Goal: Task Accomplishment & Management: Complete application form

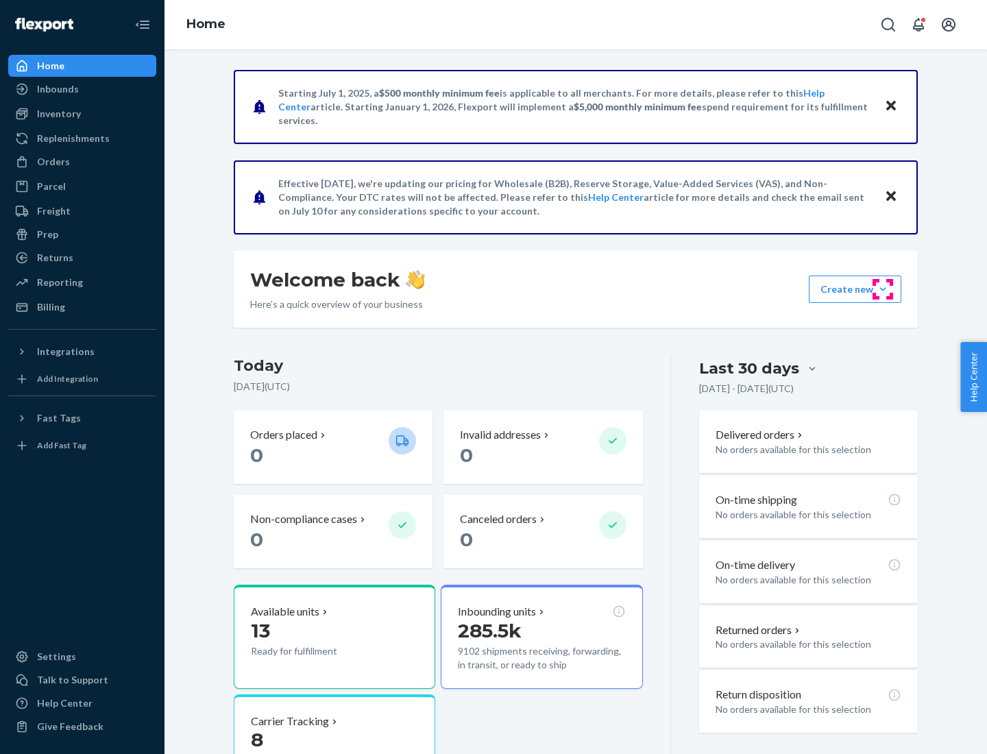
click at [883, 289] on button "Create new Create new inbound Create new order Create new product" at bounding box center [855, 289] width 93 height 27
click at [82, 89] on div "Inbounds" at bounding box center [82, 89] width 145 height 19
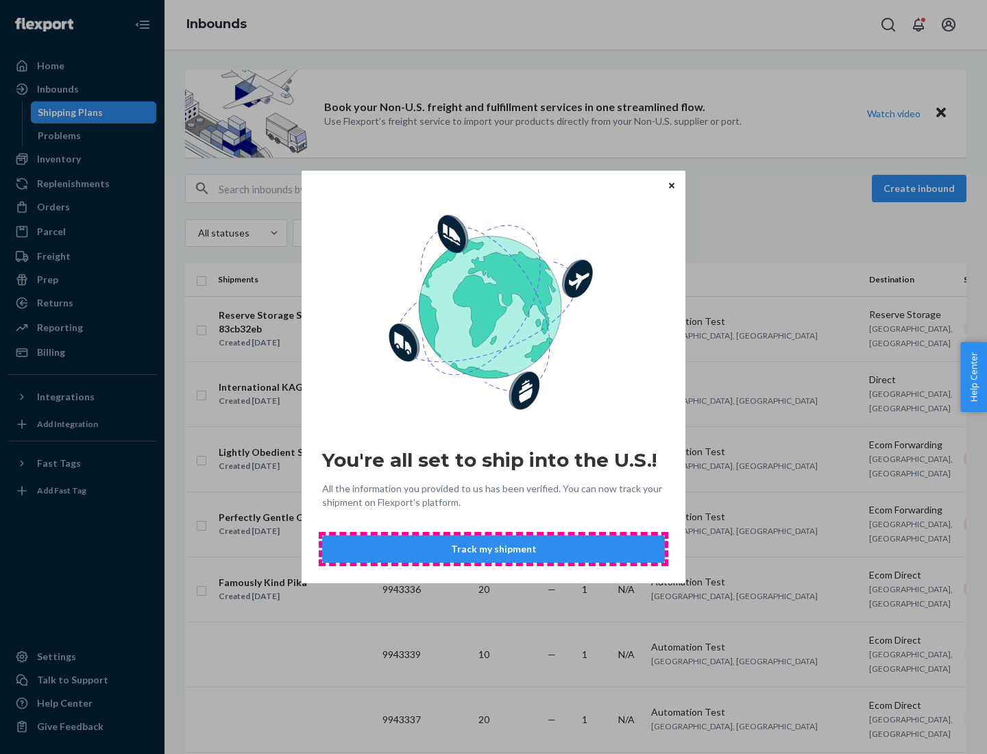
click at [494, 549] on button "Track my shipment" at bounding box center [493, 548] width 343 height 27
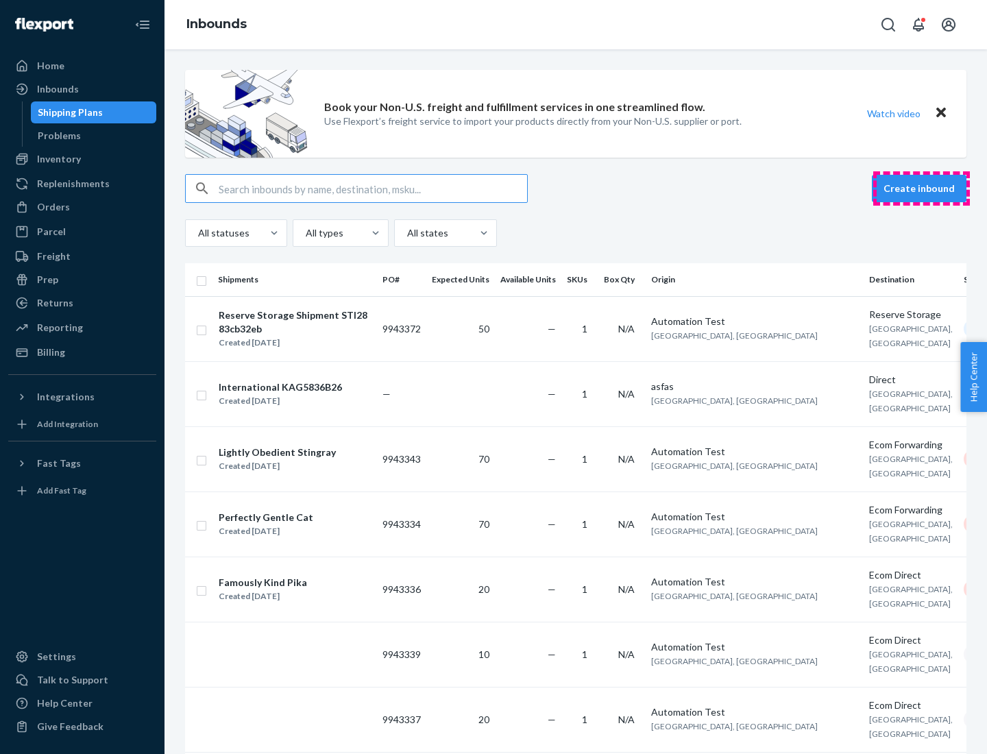
click at [921, 188] on button "Create inbound" at bounding box center [919, 188] width 95 height 27
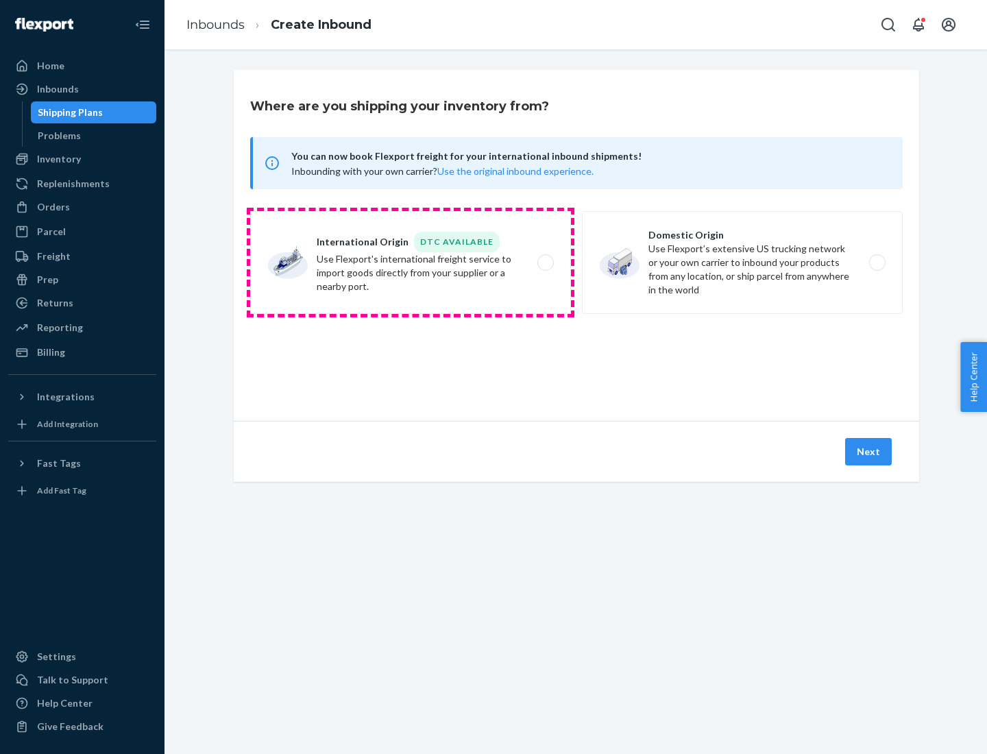
click at [411, 263] on label "International Origin DTC Available Use Flexport's international freight service…" at bounding box center [410, 262] width 321 height 103
click at [545, 263] on input "International Origin DTC Available Use Flexport's international freight service…" at bounding box center [549, 262] width 9 height 9
radio input "true"
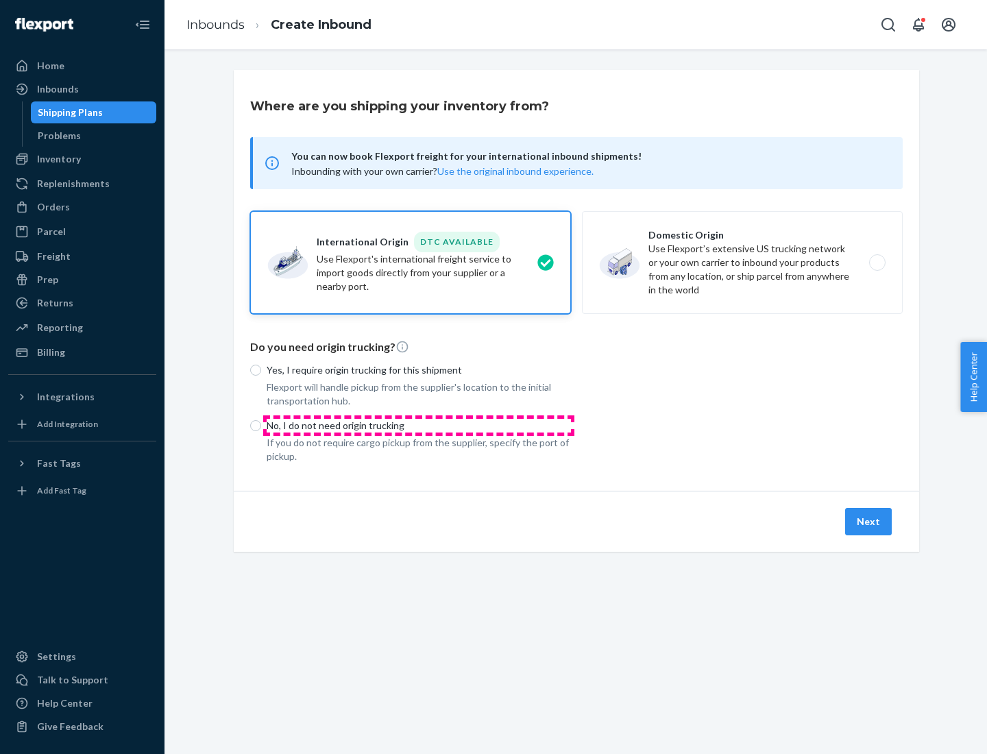
click at [419, 425] on p "No, I do not need origin trucking" at bounding box center [419, 426] width 304 height 14
click at [261, 425] on input "No, I do not need origin trucking" at bounding box center [255, 425] width 11 height 11
radio input "true"
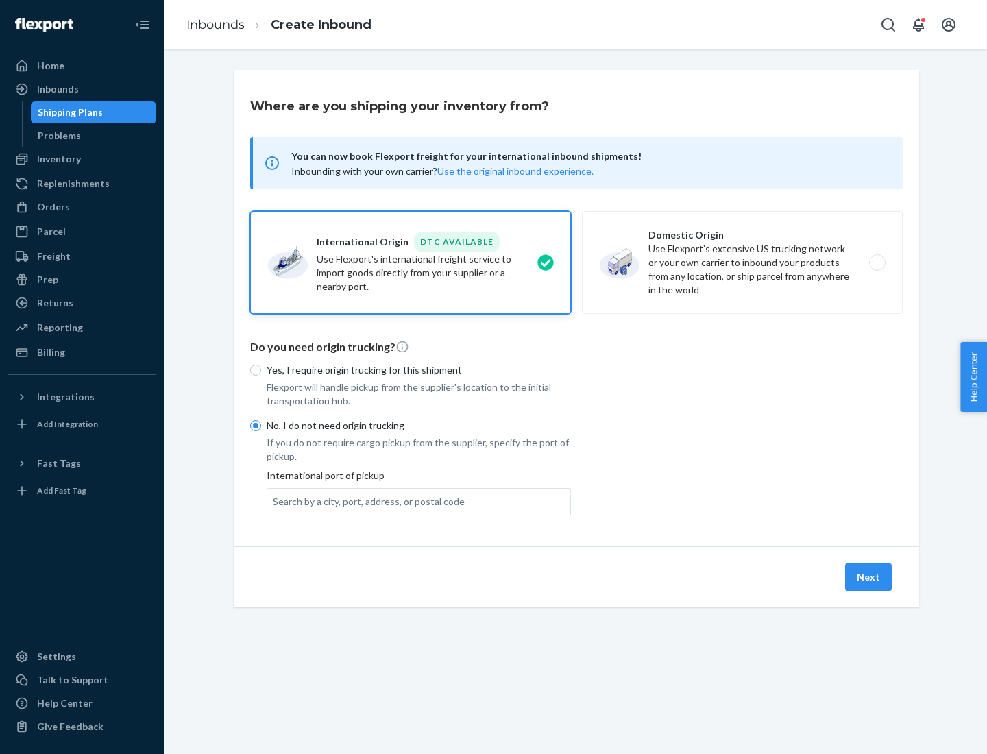
click at [365, 501] on div "Search by a city, port, address, or postal code" at bounding box center [369, 502] width 192 height 14
click at [274, 501] on input "Search by a city, port, address, or postal code" at bounding box center [273, 502] width 1 height 14
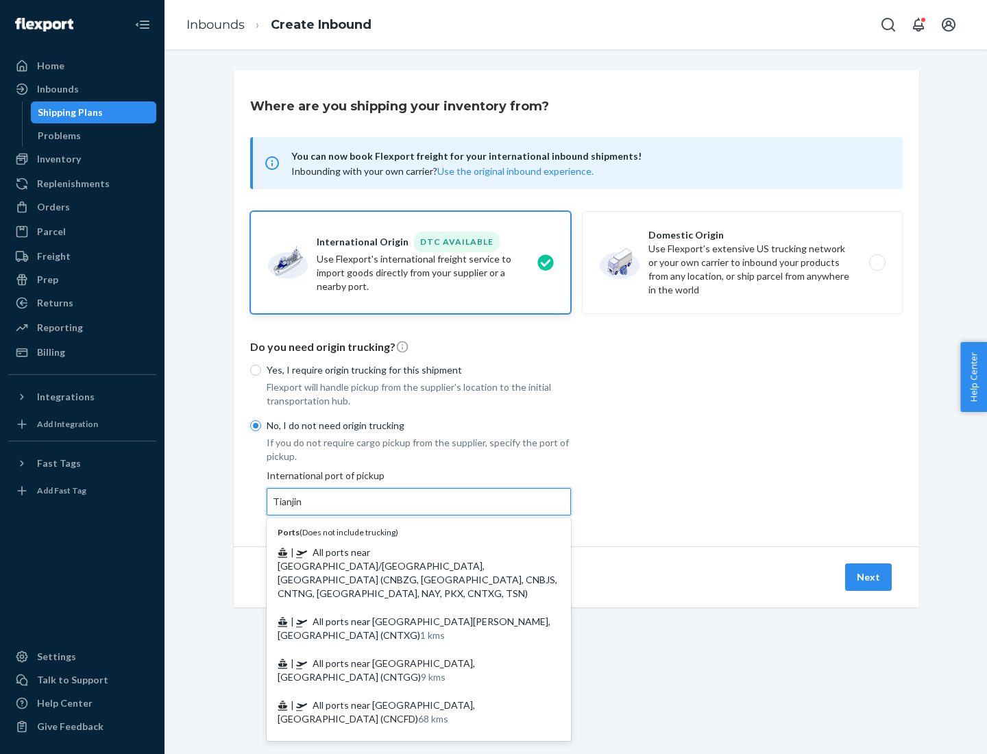
click at [405, 552] on span "| All ports near [GEOGRAPHIC_DATA]/[GEOGRAPHIC_DATA], [GEOGRAPHIC_DATA] (CNBZG,…" at bounding box center [418, 572] width 280 height 53
click at [303, 509] on input "Tianjin" at bounding box center [288, 502] width 30 height 14
type input "All ports near [GEOGRAPHIC_DATA]/[GEOGRAPHIC_DATA], [GEOGRAPHIC_DATA] (CNBZG, […"
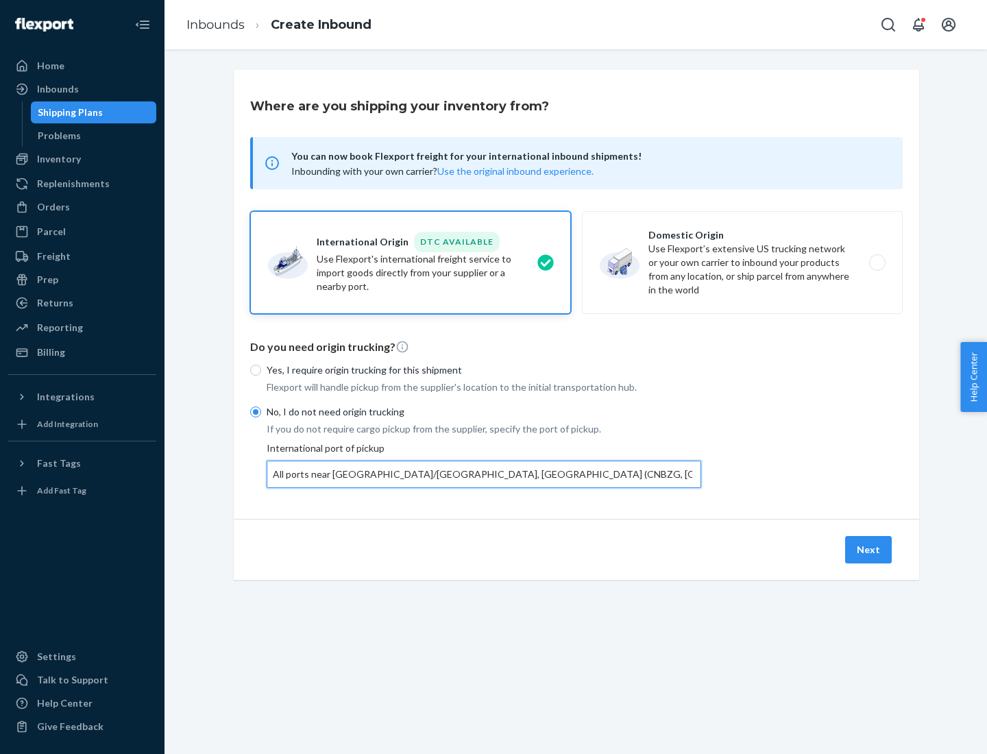
click at [869, 549] on button "Next" at bounding box center [868, 549] width 47 height 27
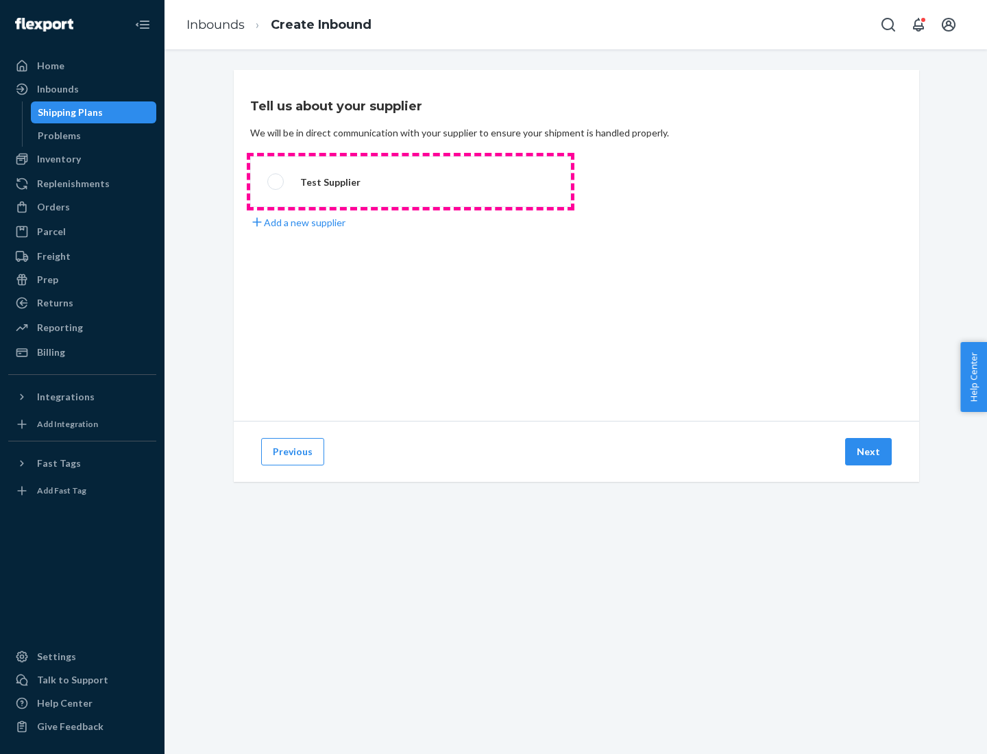
click at [411, 182] on label "Test Supplier" at bounding box center [410, 181] width 321 height 51
click at [276, 182] on input "Test Supplier" at bounding box center [271, 182] width 9 height 9
radio input "true"
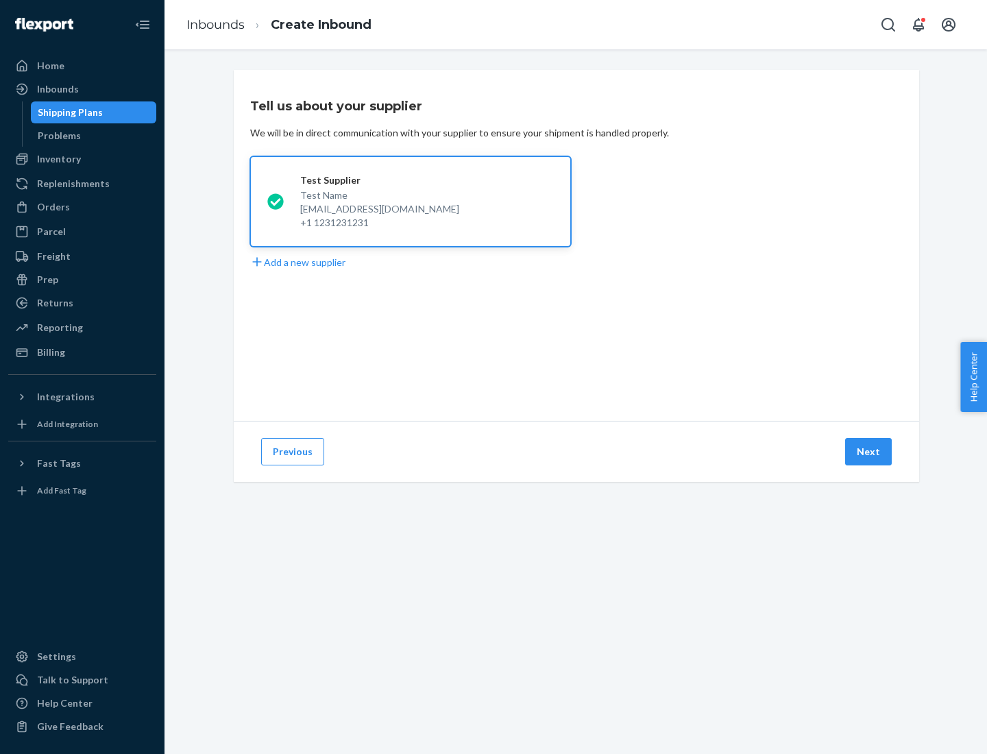
click at [869, 452] on button "Next" at bounding box center [868, 451] width 47 height 27
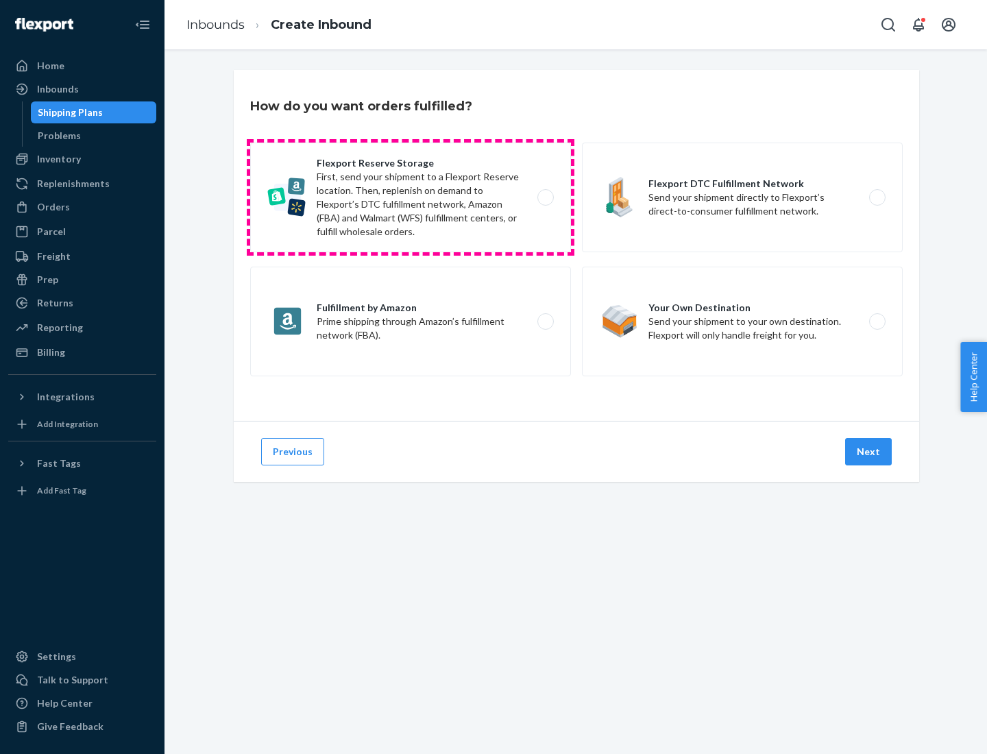
click at [411, 197] on label "Flexport Reserve Storage First, send your shipment to a Flexport Reserve locati…" at bounding box center [410, 198] width 321 height 110
click at [545, 197] on input "Flexport Reserve Storage First, send your shipment to a Flexport Reserve locati…" at bounding box center [549, 197] width 9 height 9
radio input "true"
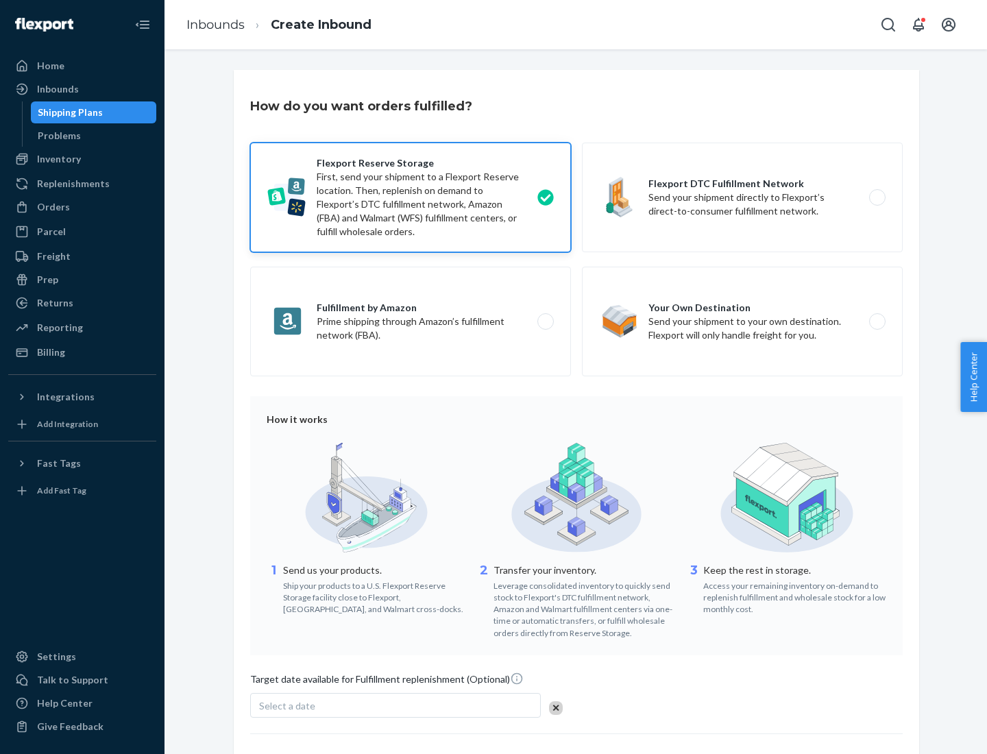
scroll to position [112, 0]
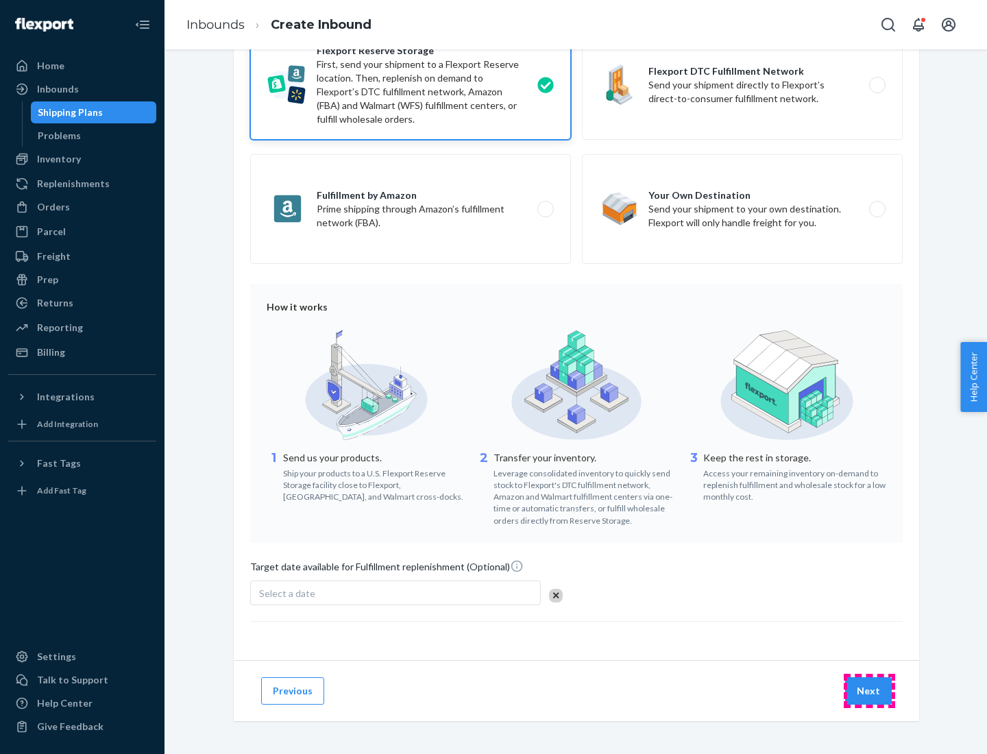
click at [869, 690] on button "Next" at bounding box center [868, 690] width 47 height 27
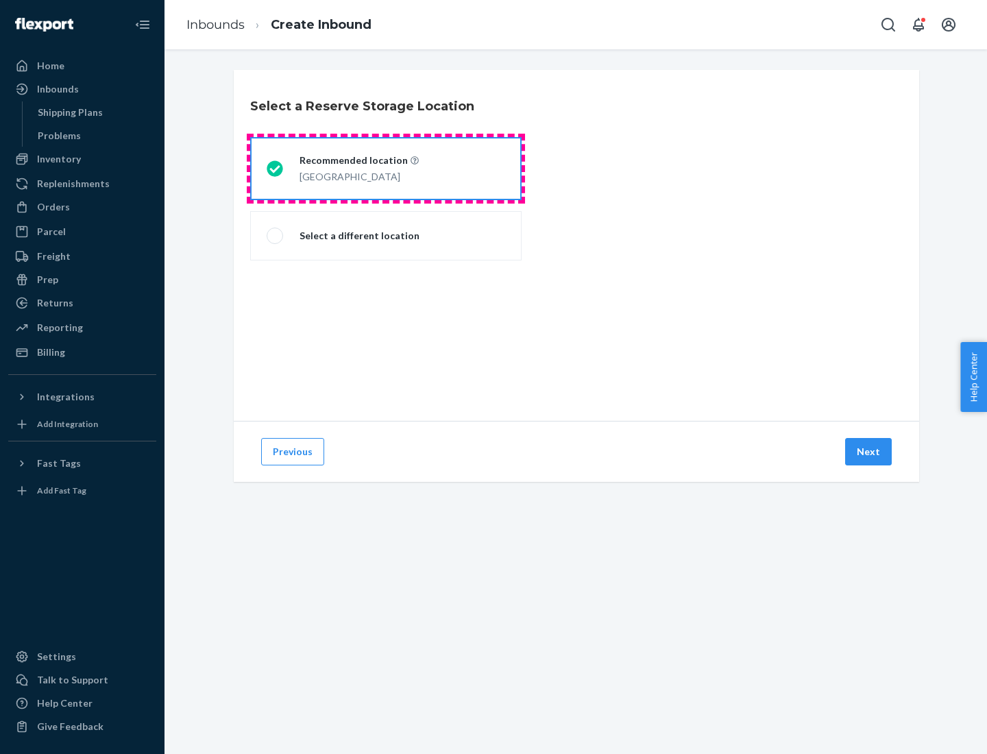
click at [386, 169] on div "[GEOGRAPHIC_DATA]" at bounding box center [359, 175] width 119 height 16
click at [276, 169] on input "Recommended location [GEOGRAPHIC_DATA]" at bounding box center [271, 169] width 9 height 9
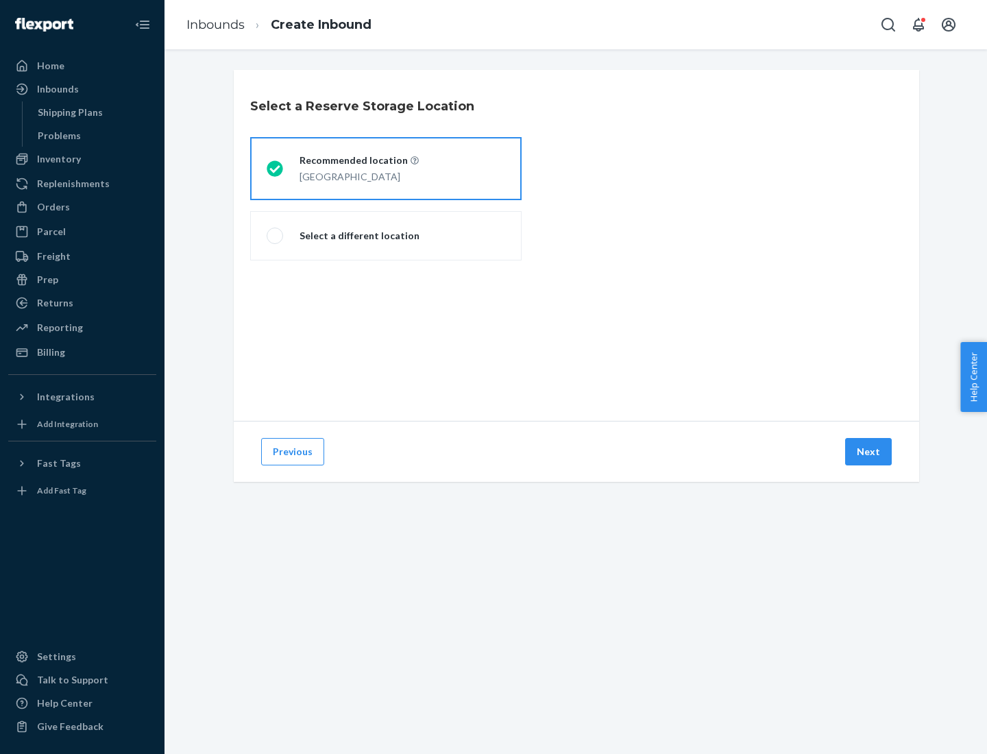
click at [869, 452] on button "Next" at bounding box center [868, 451] width 47 height 27
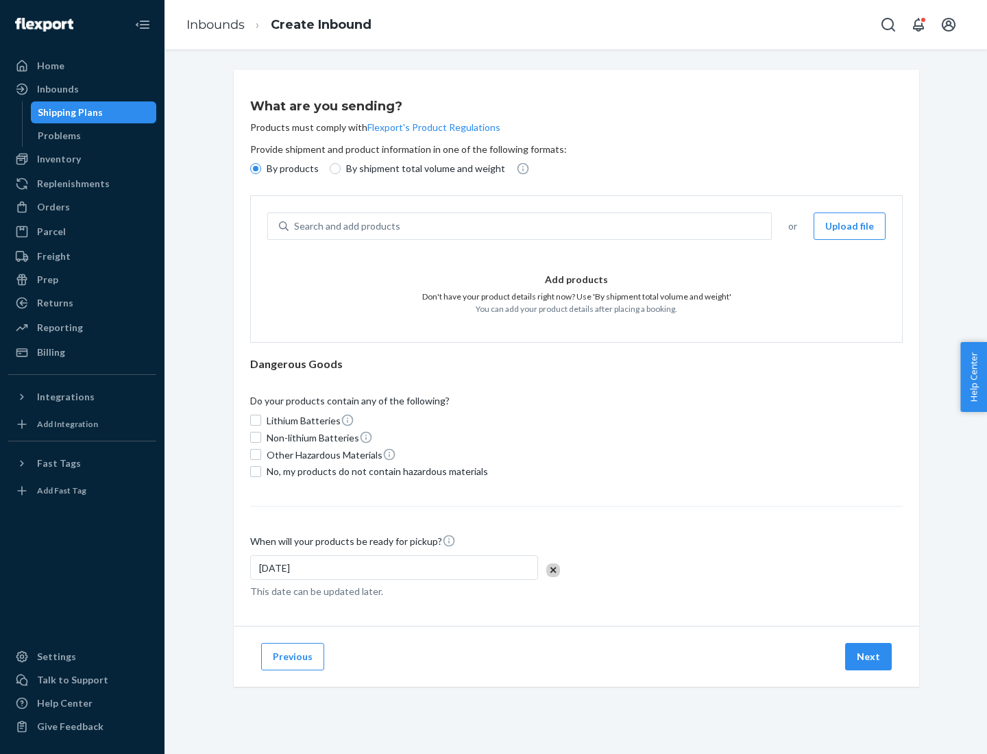
click at [531, 226] on div "Search and add products" at bounding box center [530, 226] width 483 height 25
click at [295, 226] on input "Search and add products" at bounding box center [294, 226] width 1 height 14
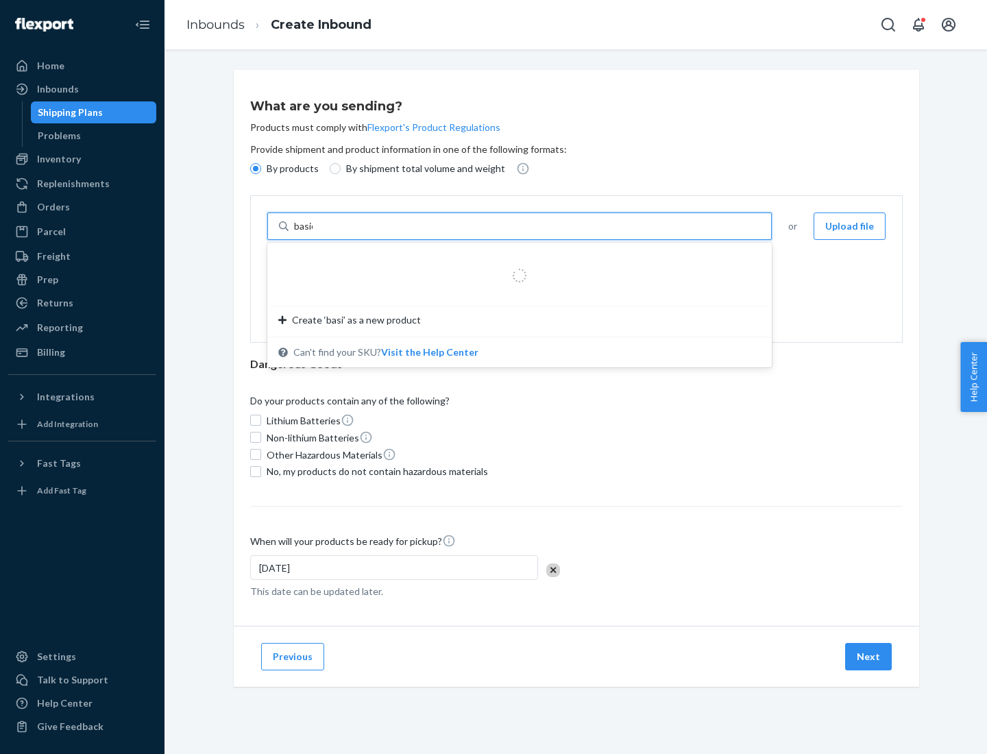
type input "basic"
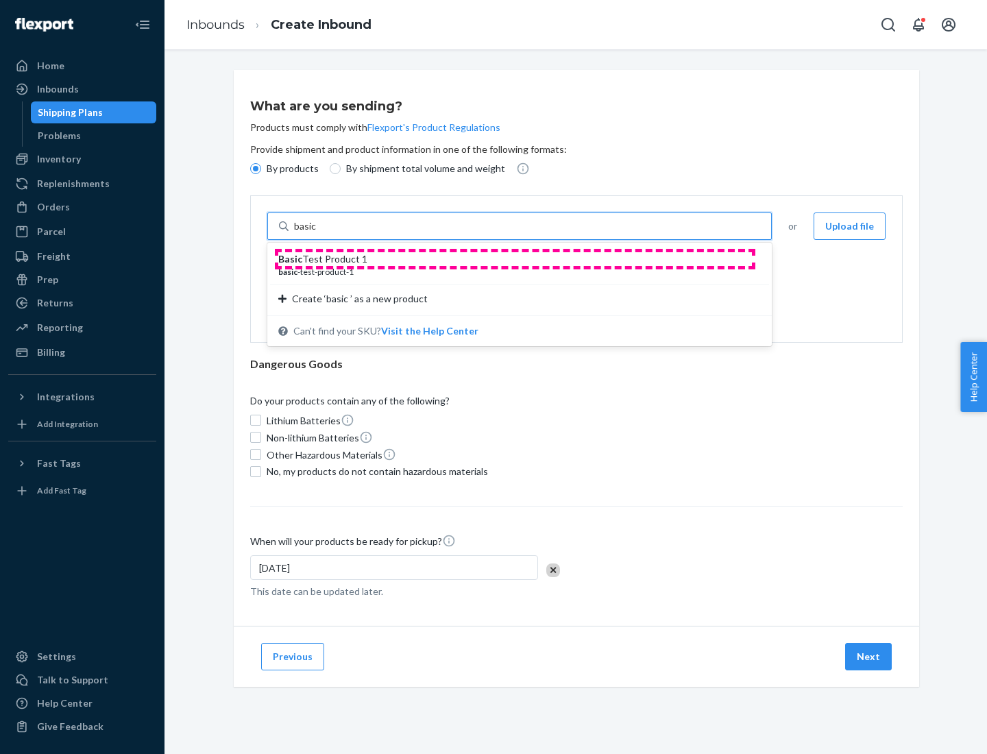
click at [515, 259] on div "Basic Test Product 1" at bounding box center [514, 259] width 472 height 14
click at [319, 233] on input "basic" at bounding box center [306, 226] width 25 height 14
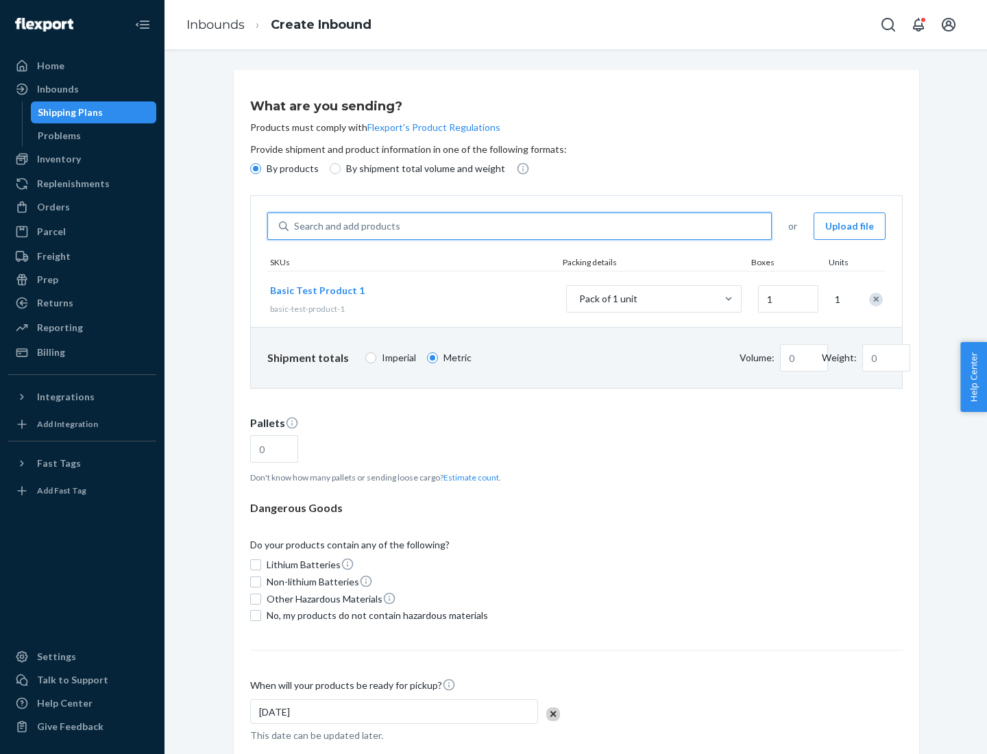
type input "1.09"
type input "1"
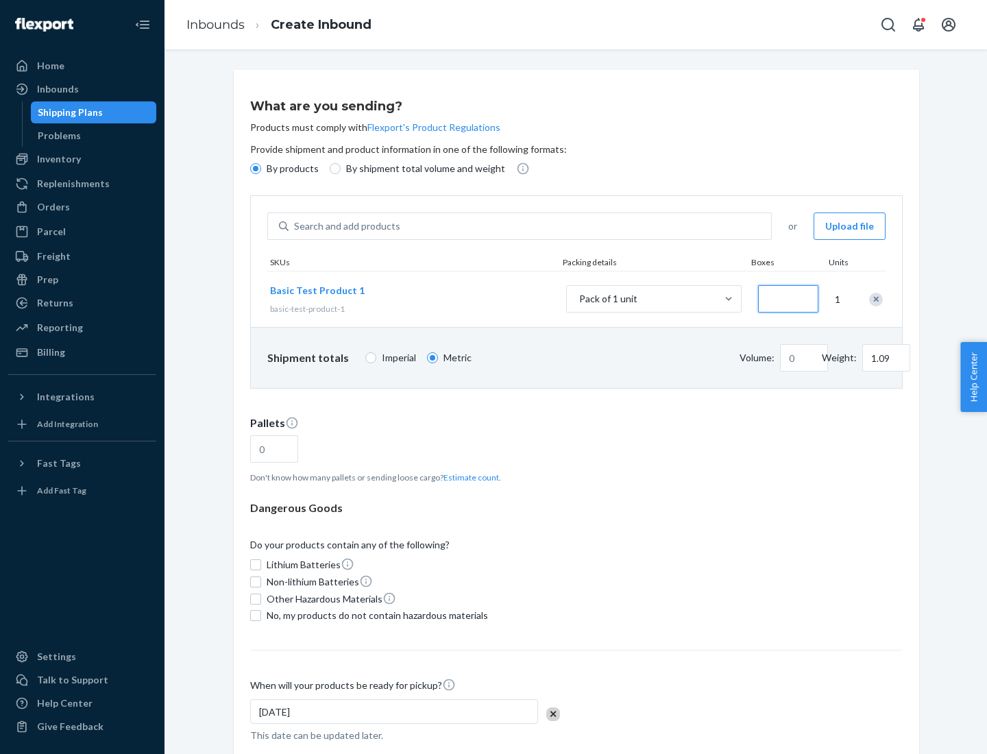
type input "3.27"
type input "3"
type input "0.01"
type input "32.66"
type input "30"
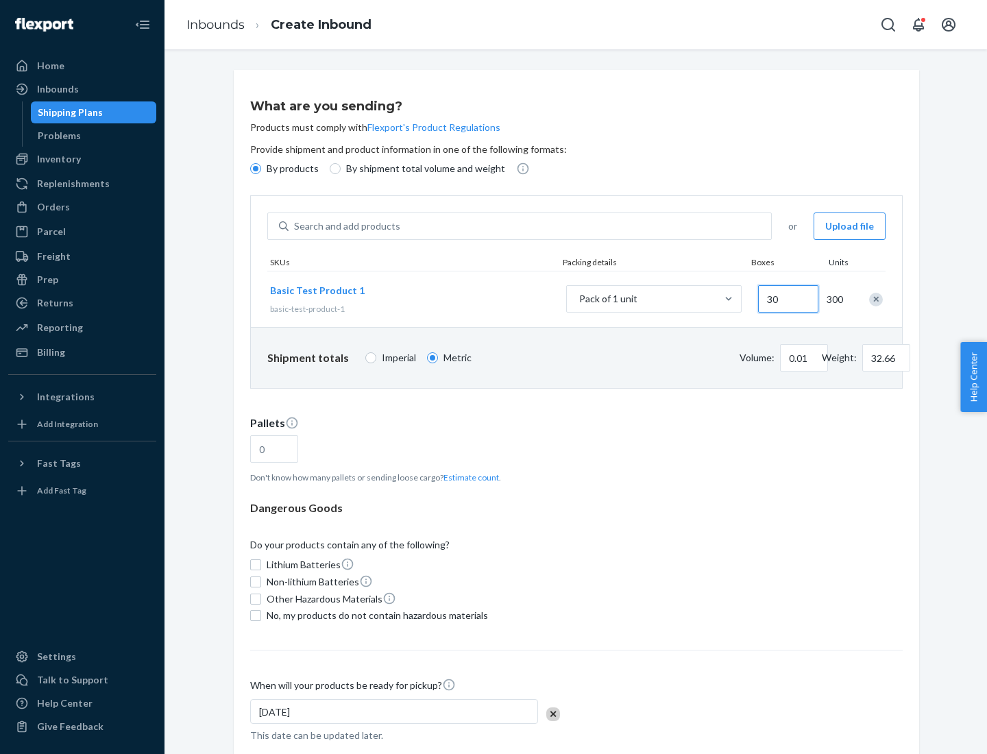
type input "0.07"
type input "326.59"
type input "300"
type input "0.68"
type input "3265.86"
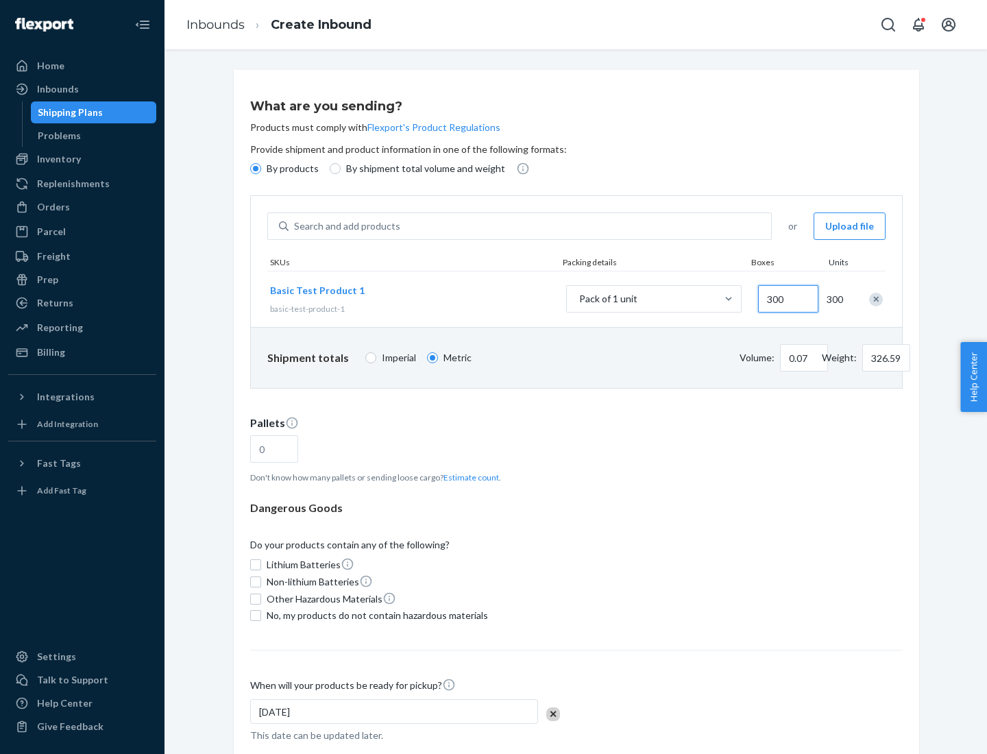
type input "3000"
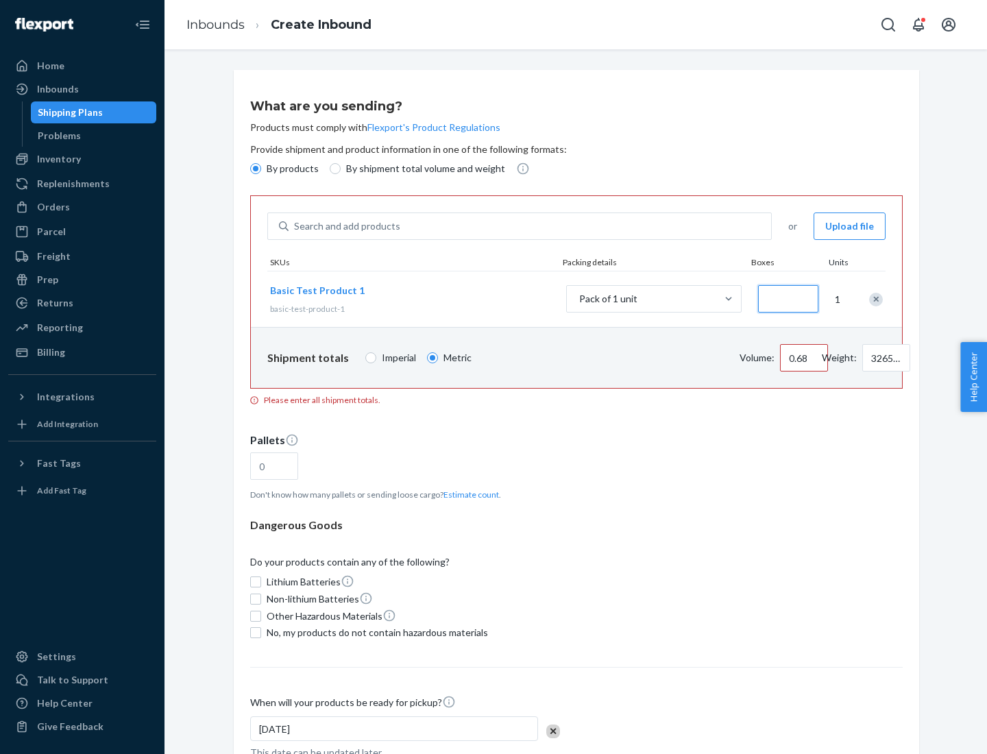
type input "1.09"
type input "10"
type input "10.89"
type input "100"
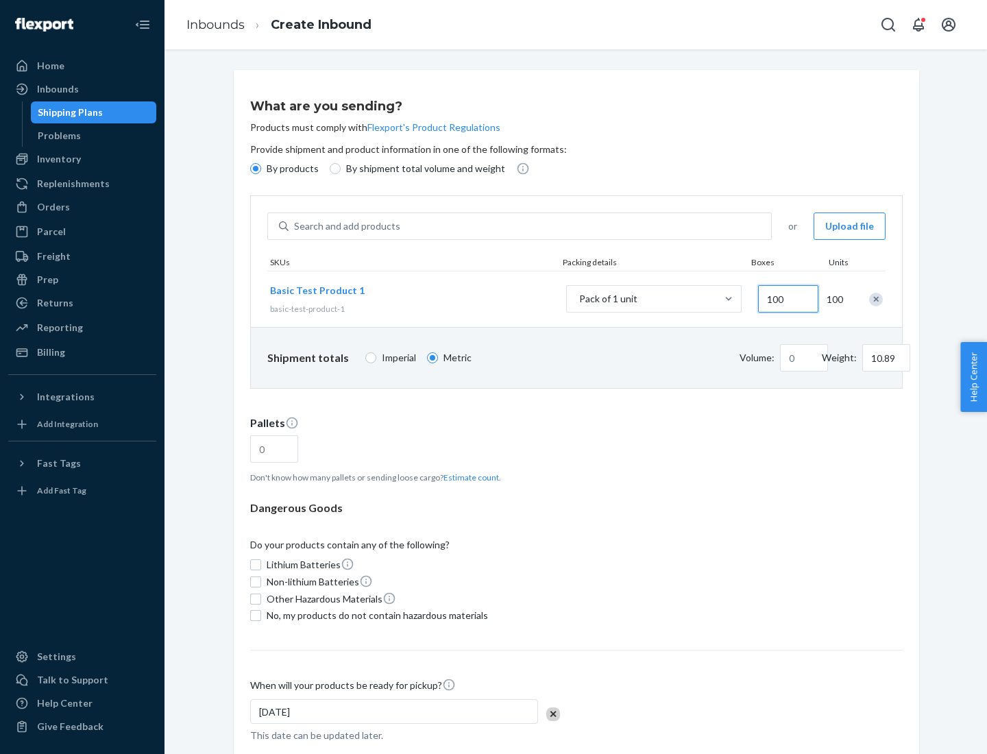
type input "0.02"
type input "108.86"
type input "1000"
type input "0.23"
type input "1088.62"
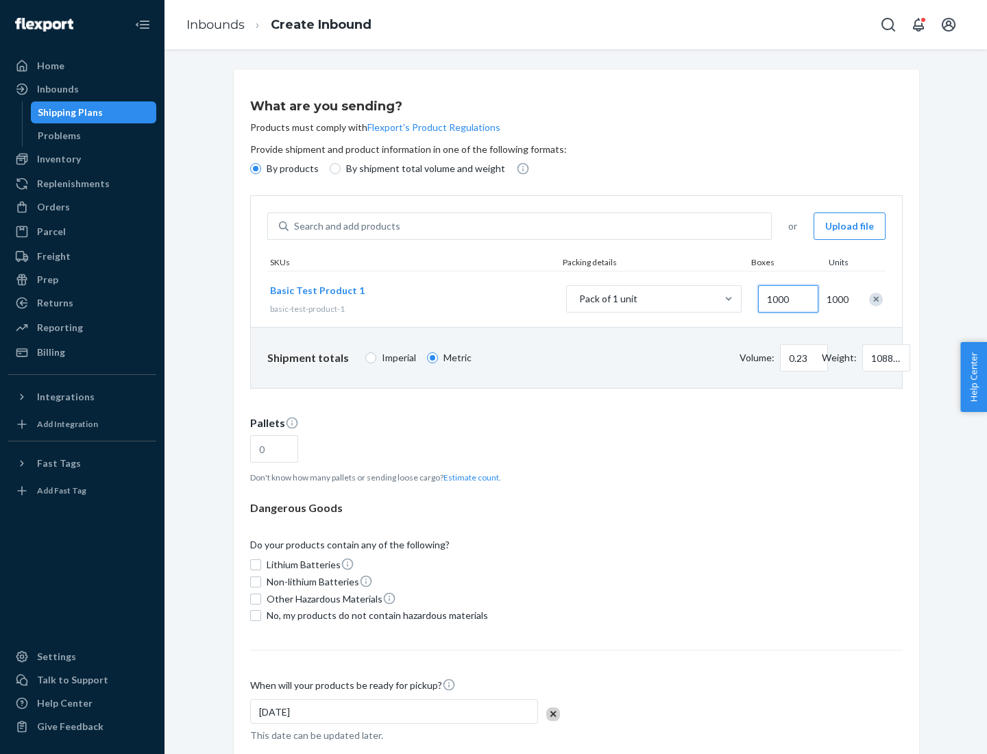
scroll to position [47, 0]
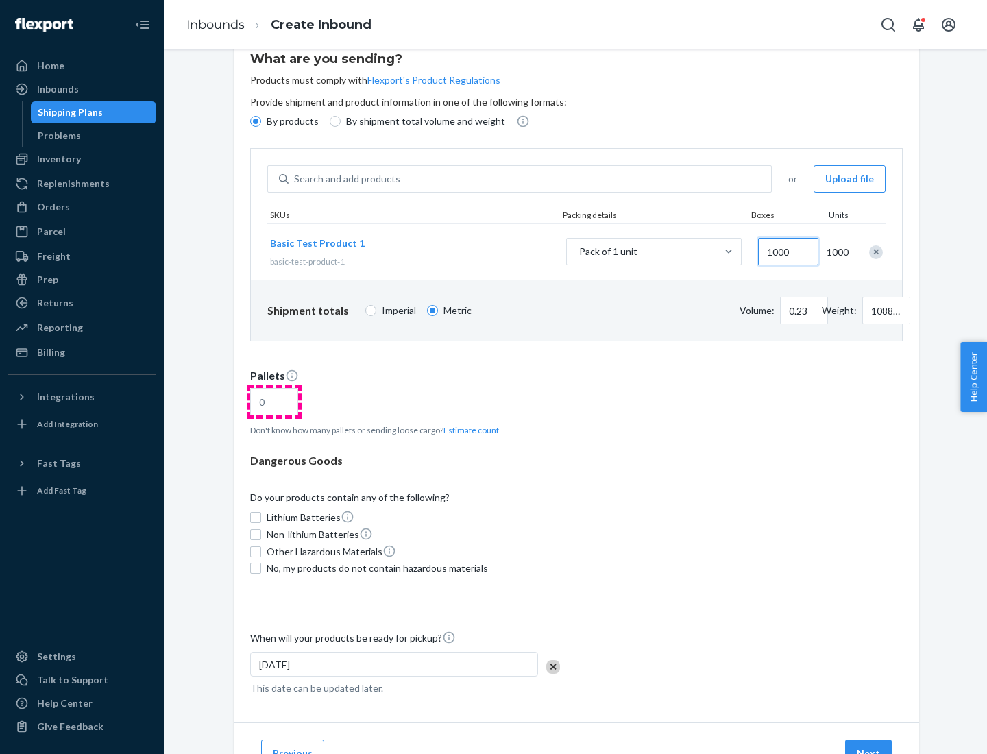
type input "1000"
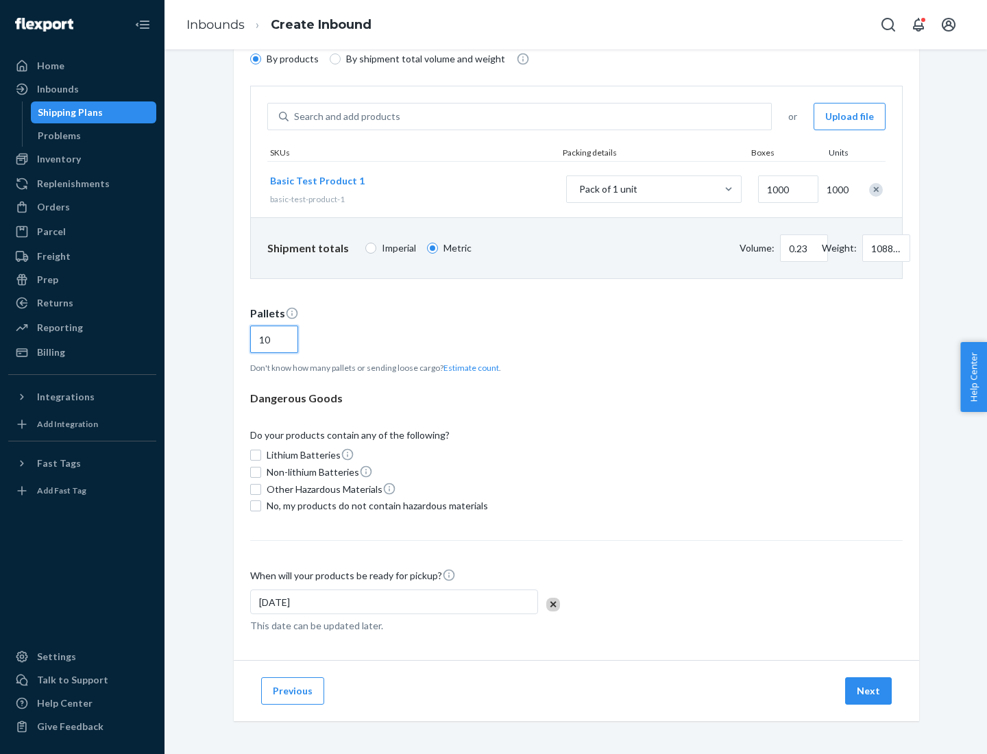
type input "10"
click at [375, 506] on span "No, my products do not contain hazardous materials" at bounding box center [377, 506] width 221 height 14
click at [261, 506] on input "No, my products do not contain hazardous materials" at bounding box center [255, 505] width 11 height 11
checkbox input "true"
click at [869, 691] on button "Next" at bounding box center [868, 690] width 47 height 27
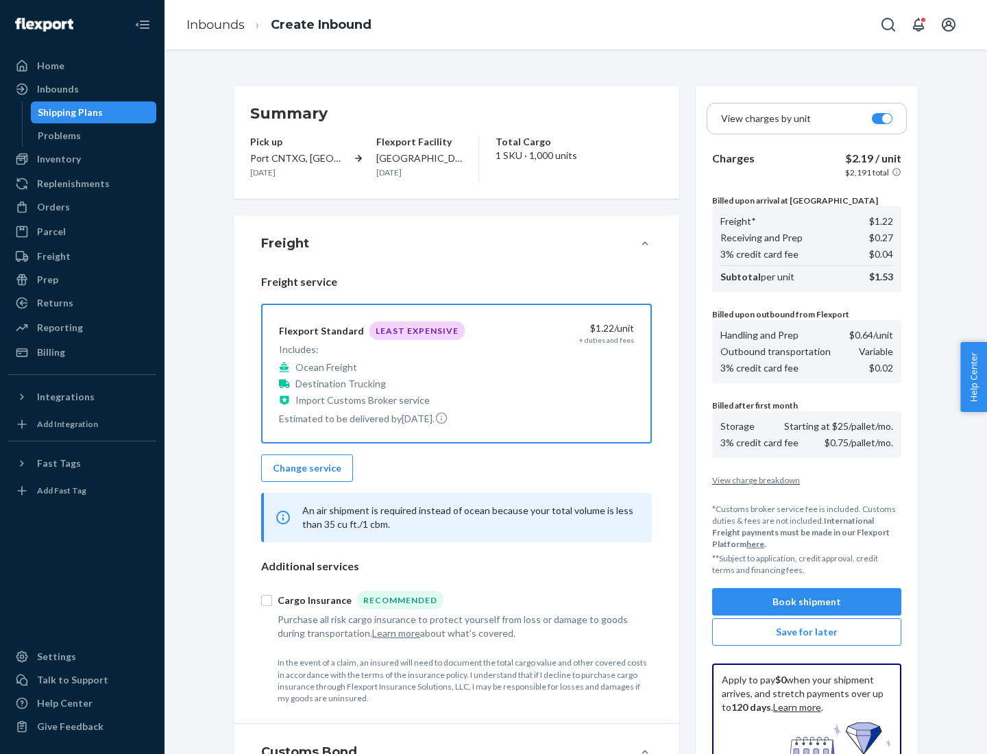
scroll to position [200, 0]
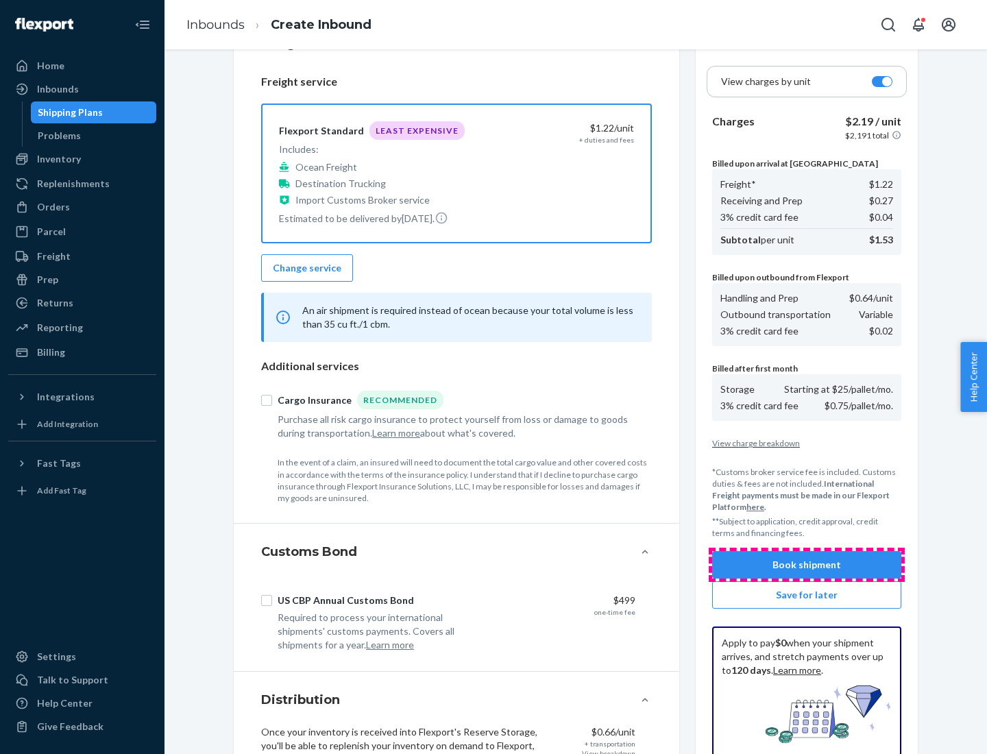
click at [807, 565] on button "Book shipment" at bounding box center [806, 564] width 189 height 27
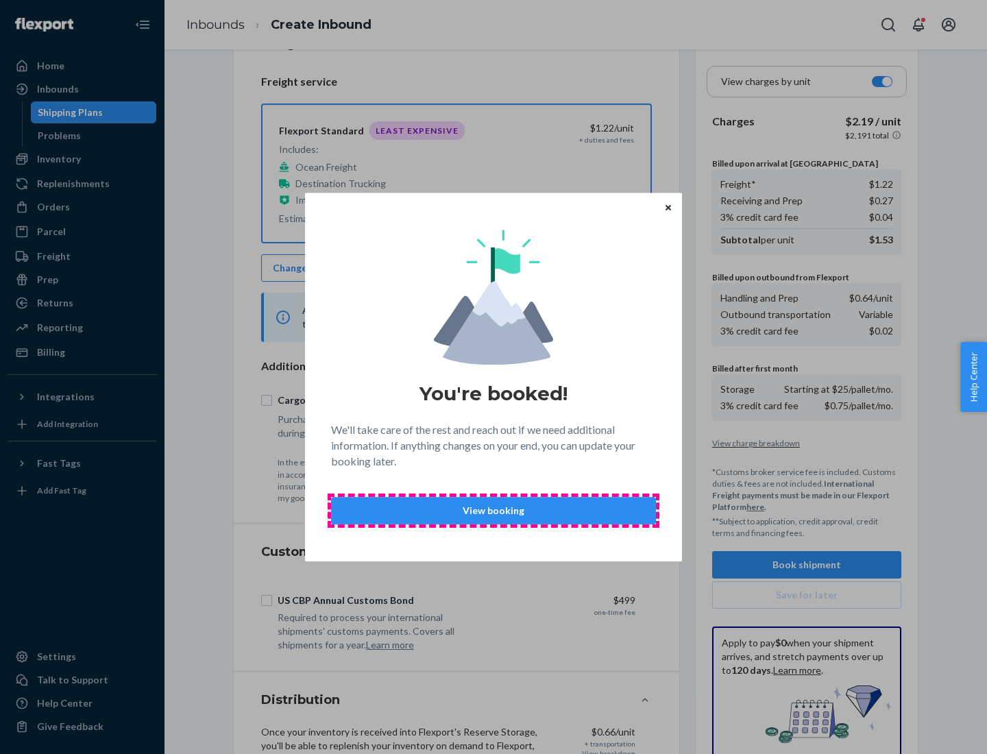
click at [494, 510] on p "View booking" at bounding box center [494, 511] width 302 height 14
